Goal: Information Seeking & Learning: Learn about a topic

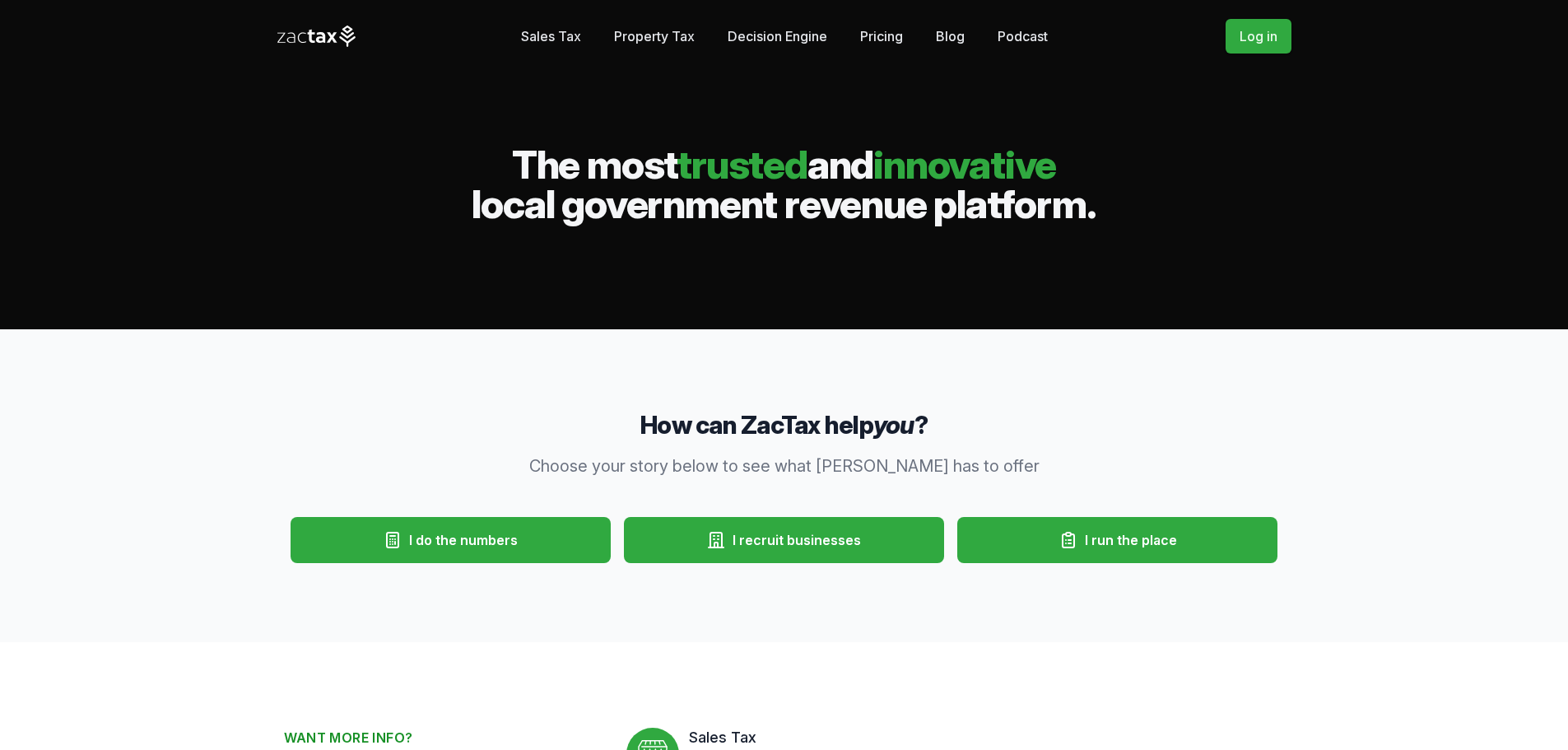
click at [752, 31] on link "Decision Engine" at bounding box center [777, 36] width 100 height 33
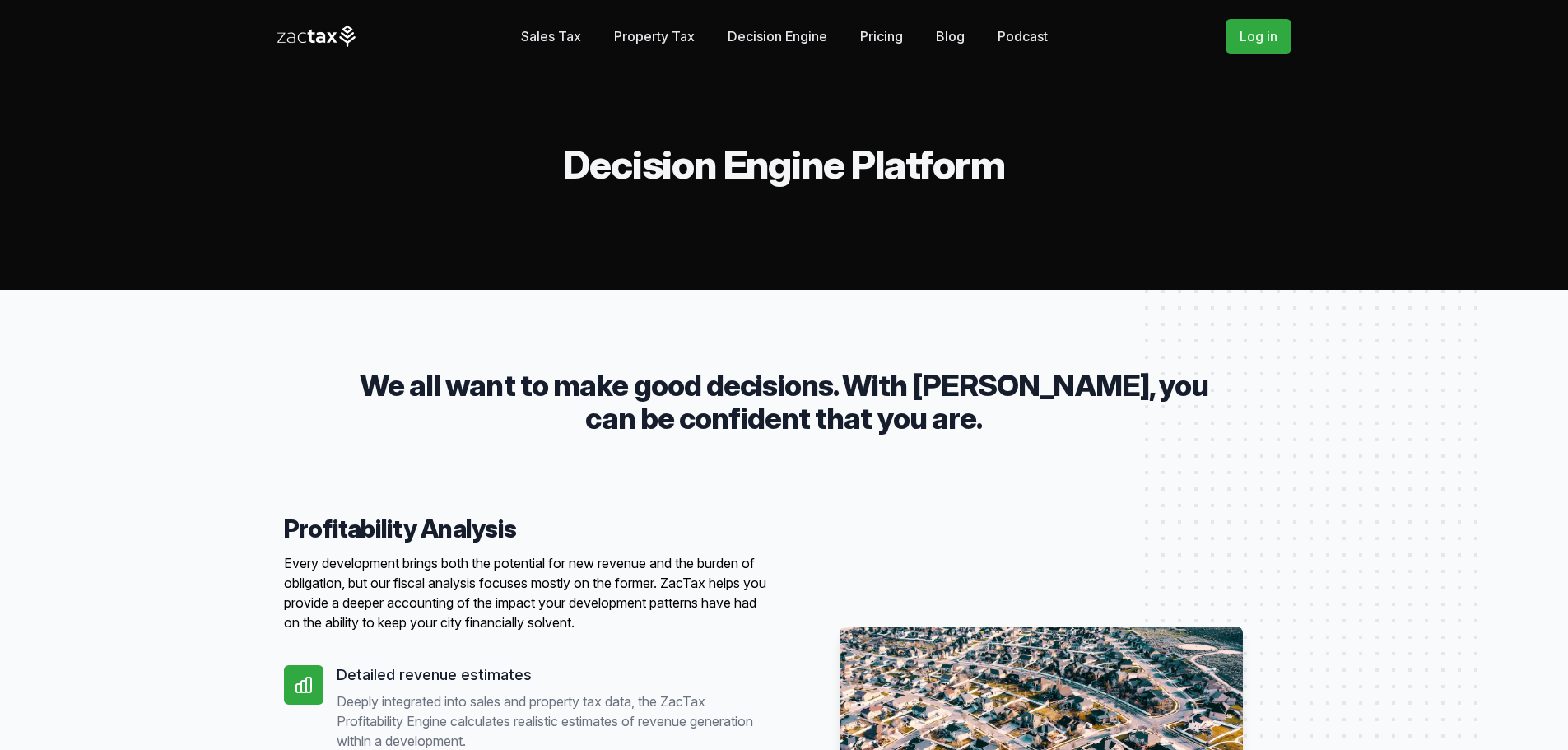
click at [910, 33] on div "Sales Tax Property Tax Decision Engine Stories Pricing Blog Podcast The Roundup" at bounding box center [785, 36] width 527 height 33
click at [895, 36] on link "Pricing" at bounding box center [881, 36] width 42 height 33
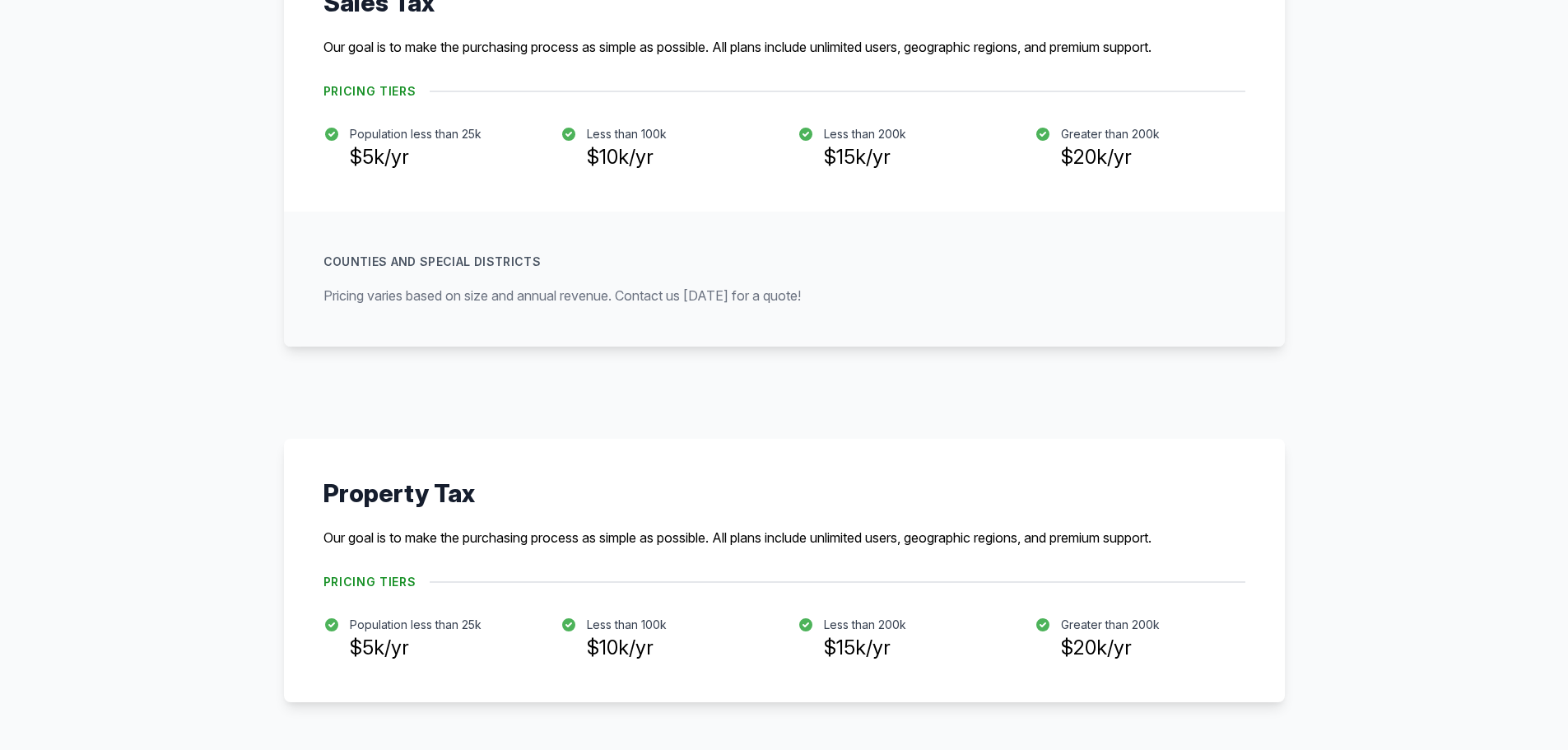
scroll to position [494, 0]
